Goal: Navigation & Orientation: Understand site structure

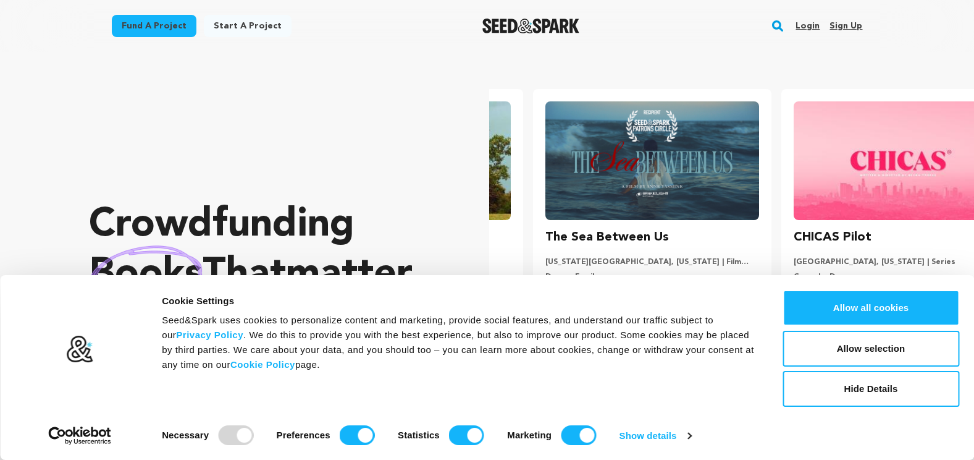
scroll to position [0, 258]
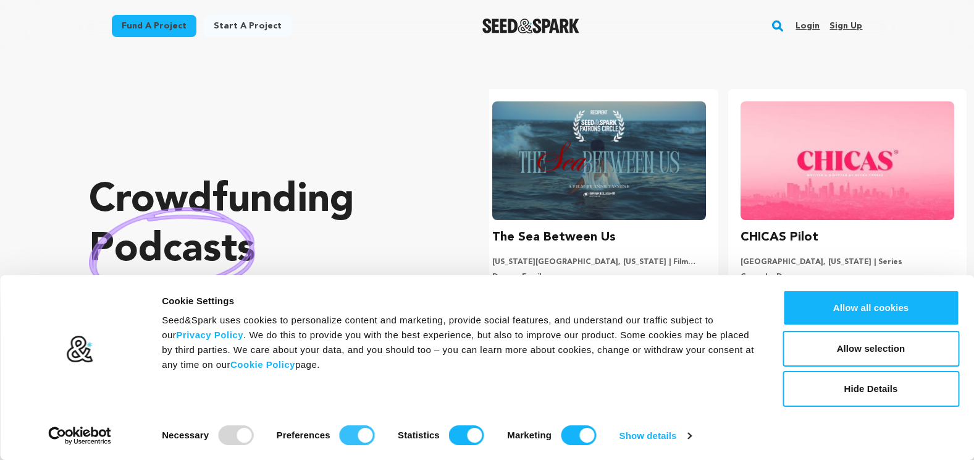
click at [353, 434] on input "Preferences" at bounding box center [357, 435] width 35 height 20
checkbox input "false"
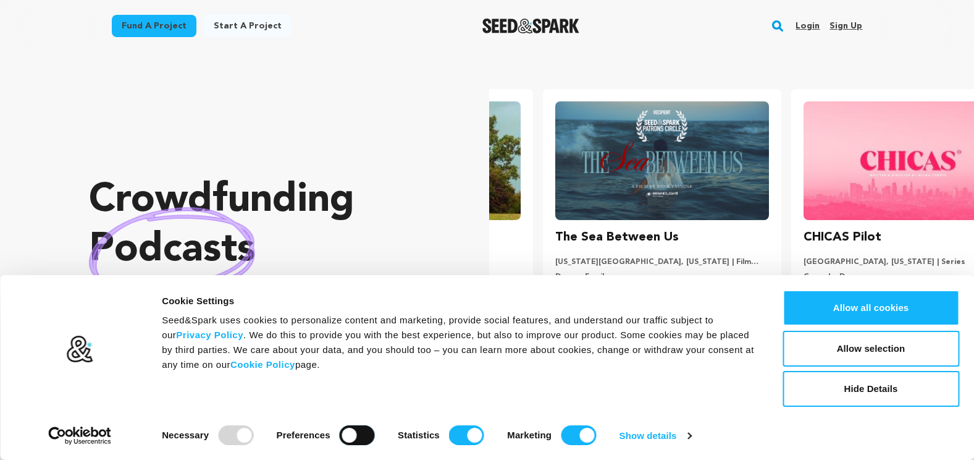
scroll to position [0, 0]
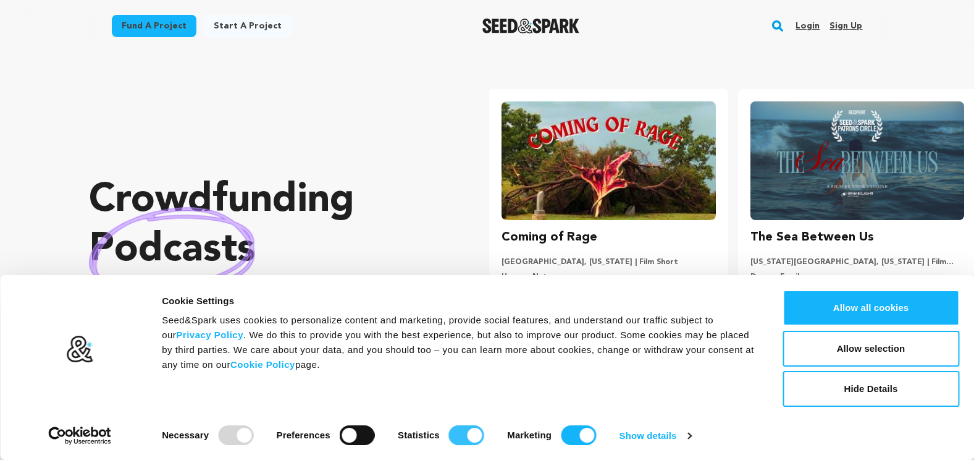
click at [455, 437] on input "Statistics" at bounding box center [466, 435] width 35 height 20
checkbox input "false"
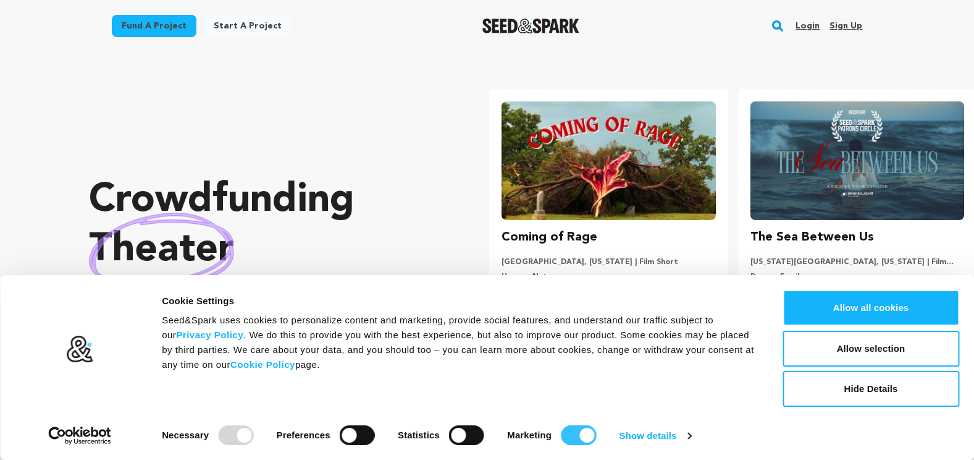
click at [579, 435] on input "Marketing" at bounding box center [578, 435] width 35 height 20
checkbox input "false"
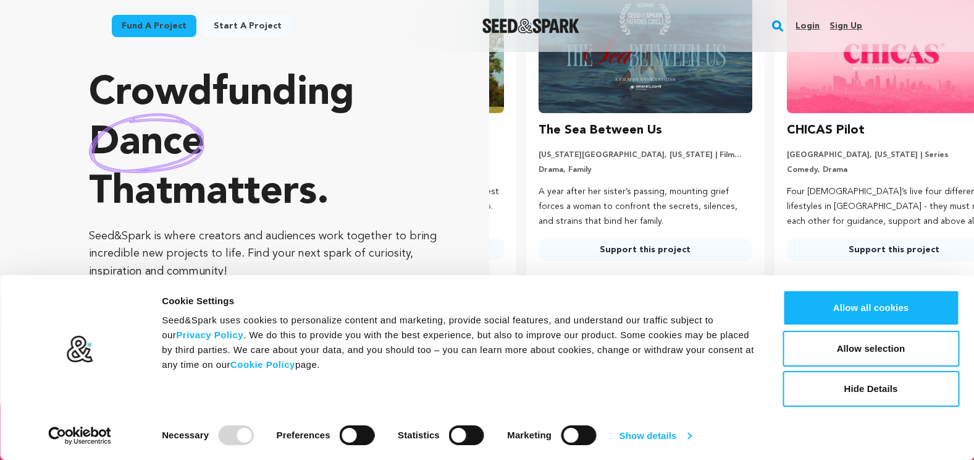
scroll to position [0, 2]
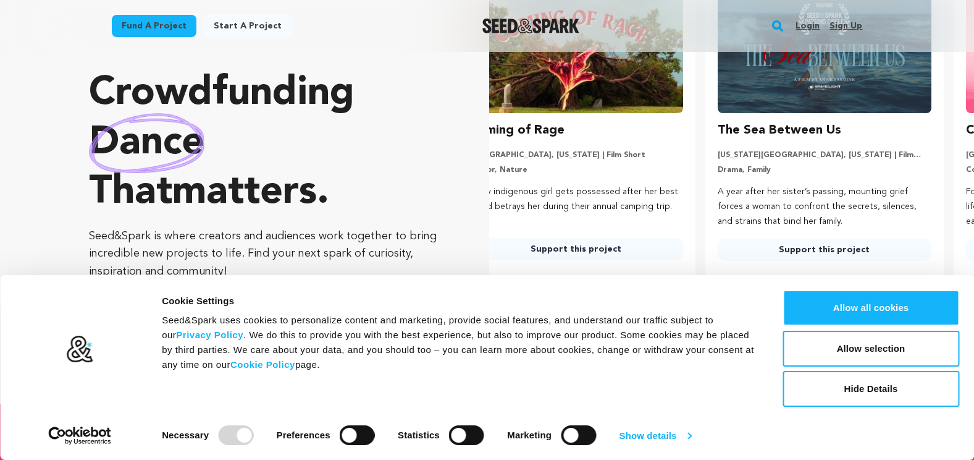
click at [657, 436] on link "Show details" at bounding box center [656, 435] width 72 height 19
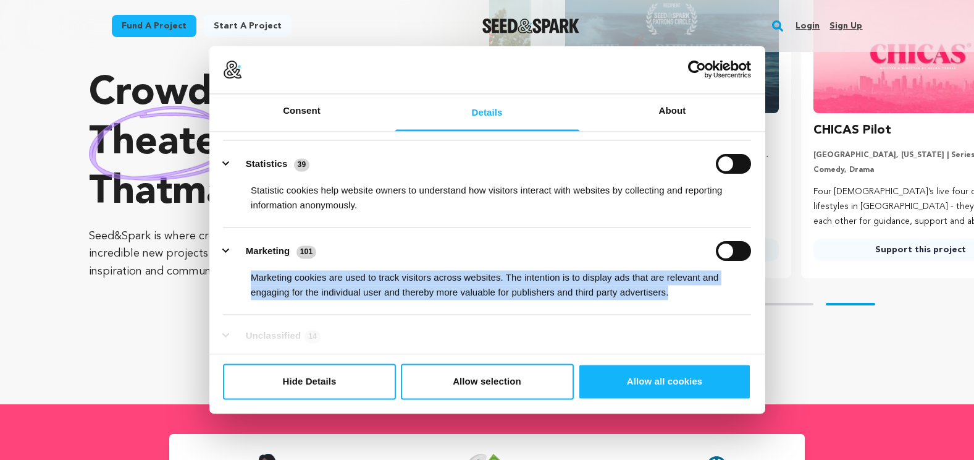
scroll to position [0, 258]
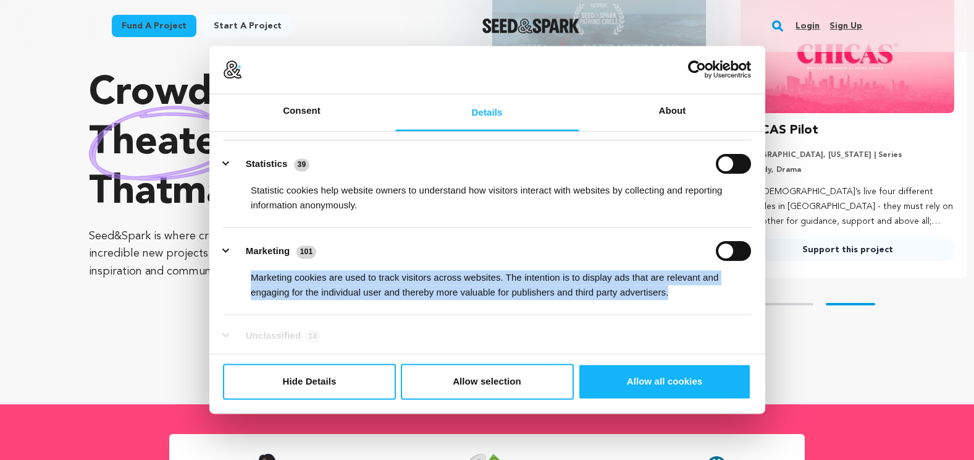
drag, startPoint x: 762, startPoint y: 252, endPoint x: 762, endPoint y: 293, distance: 41.4
click at [762, 293] on div "Details Necessary 58 Necessary cookies help make a website usable by enabling b…" at bounding box center [487, 243] width 556 height 222
drag, startPoint x: 762, startPoint y: 293, endPoint x: 762, endPoint y: 285, distance: 8.1
click at [762, 285] on div "Details Necessary 58 Necessary cookies help make a website usable by enabling b…" at bounding box center [487, 243] width 556 height 222
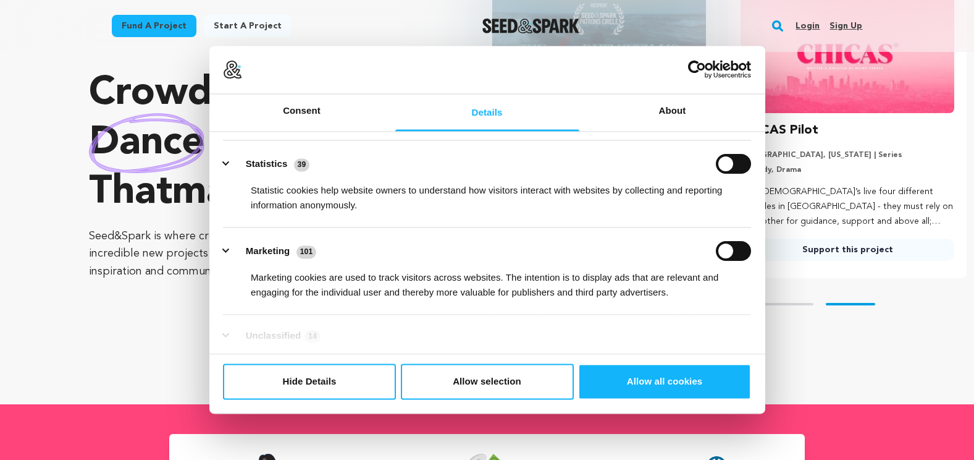
click at [662, 232] on li "Marketing 101 Marketing cookies are used to track visitors across websites. The…" at bounding box center [487, 270] width 528 height 87
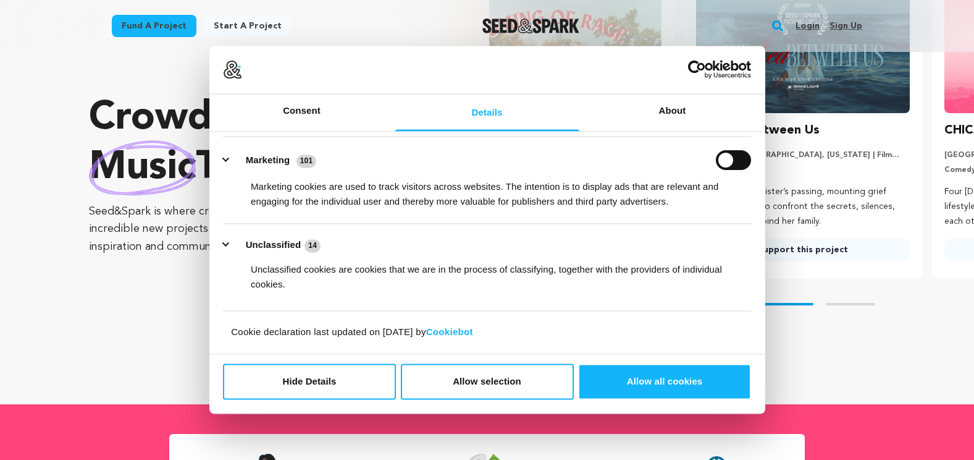
scroll to position [0, 0]
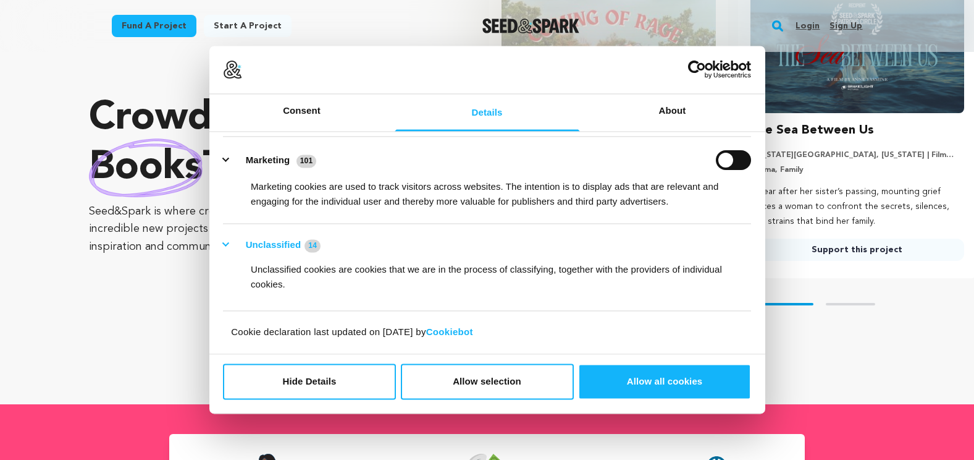
click at [225, 242] on button "Unclassified 14" at bounding box center [275, 245] width 105 height 15
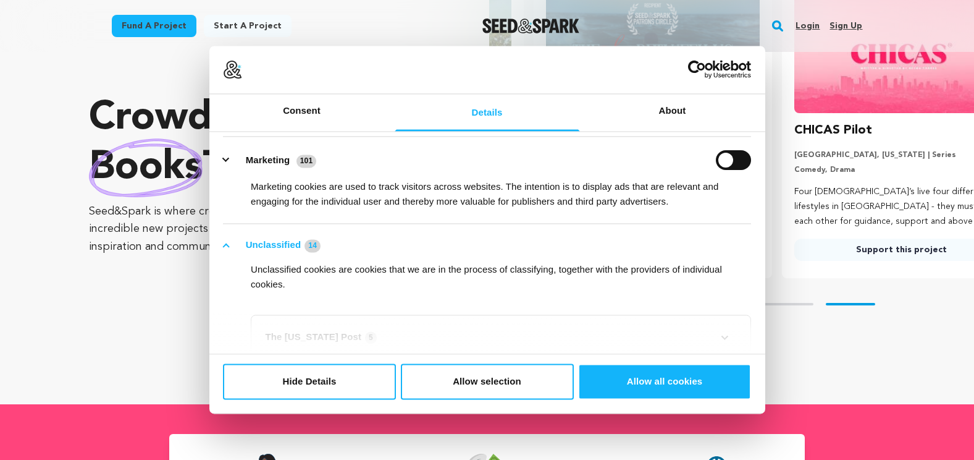
scroll to position [0, 258]
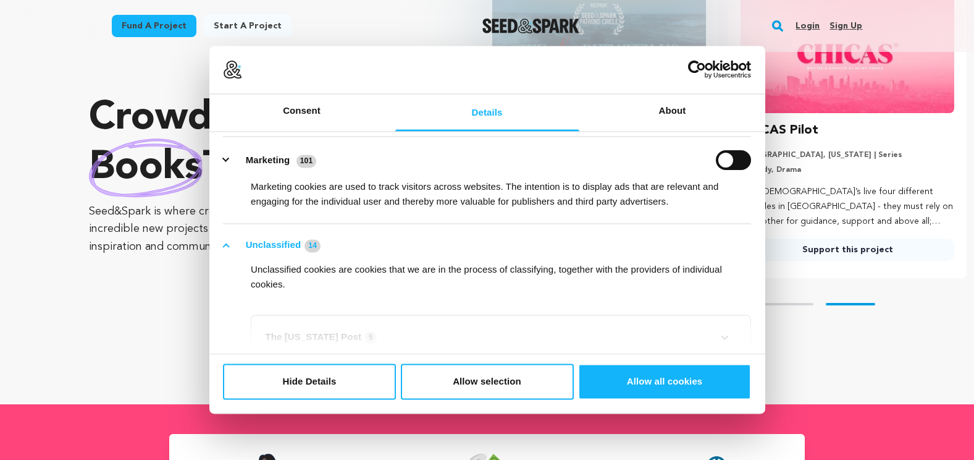
click at [225, 242] on button "Unclassified 14" at bounding box center [275, 245] width 105 height 15
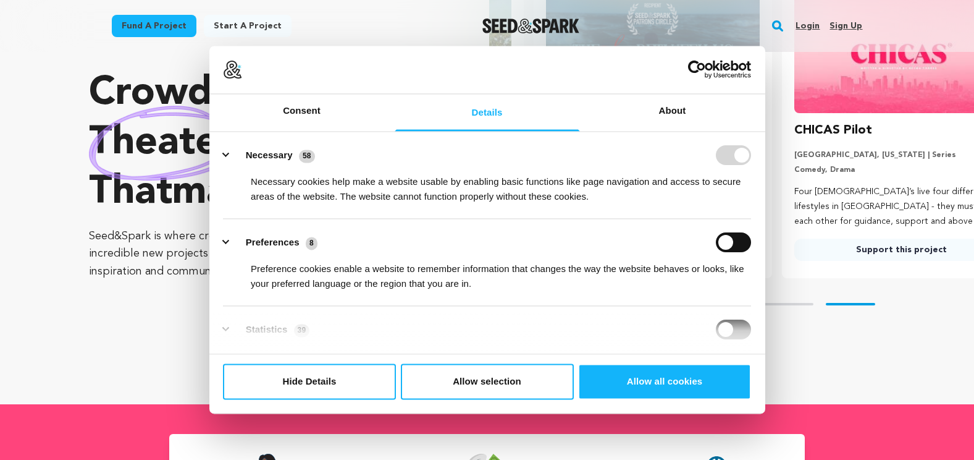
scroll to position [0, 0]
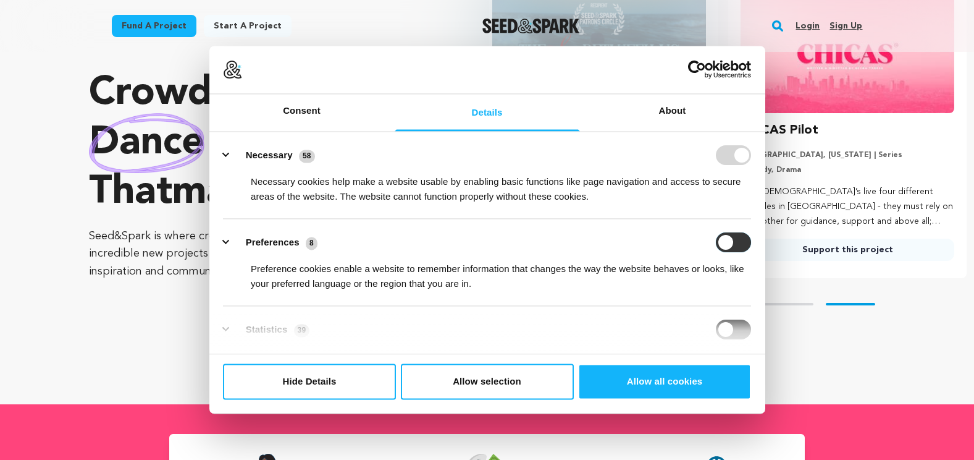
click at [735, 239] on input "Preferences" at bounding box center [733, 243] width 35 height 20
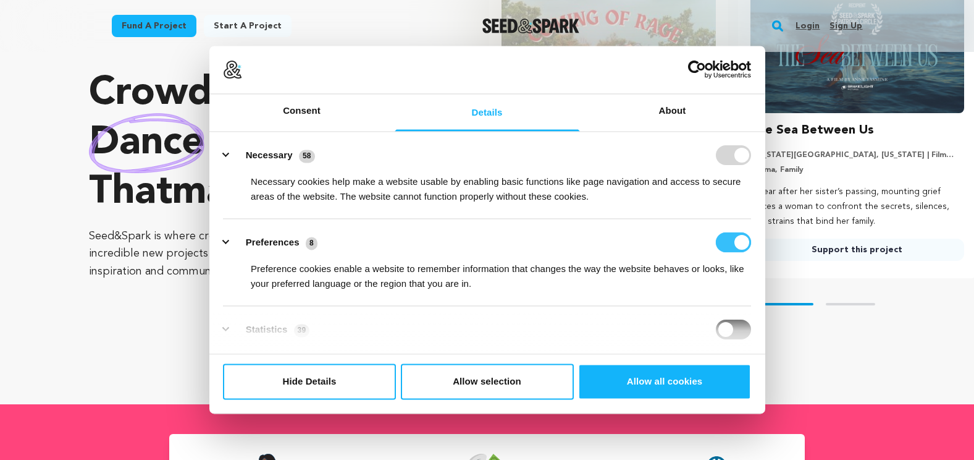
click at [735, 239] on input "Preferences" at bounding box center [733, 243] width 35 height 20
checkbox input "false"
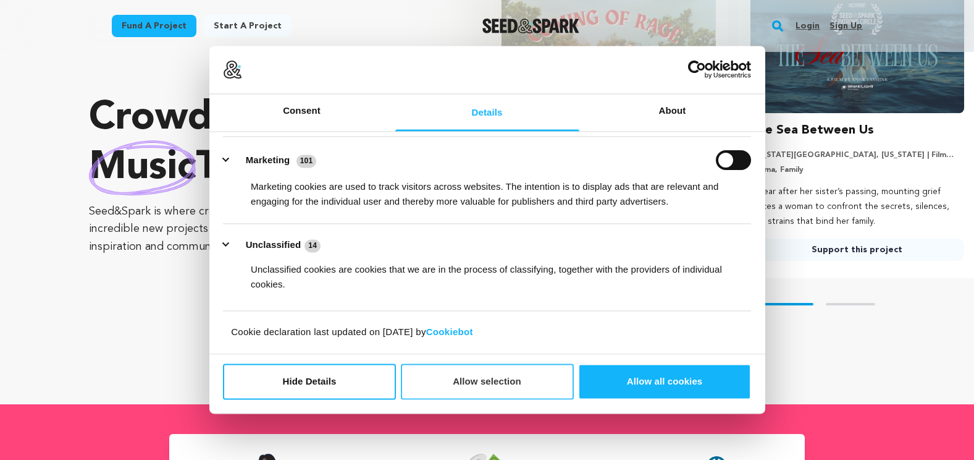
click at [472, 387] on button "Allow selection" at bounding box center [487, 381] width 173 height 36
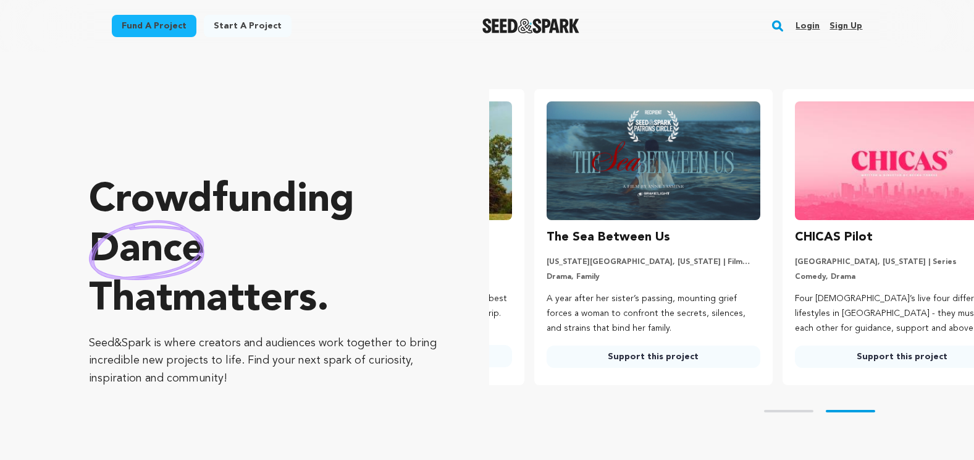
scroll to position [0, 258]
